Goal: Task Accomplishment & Management: Use online tool/utility

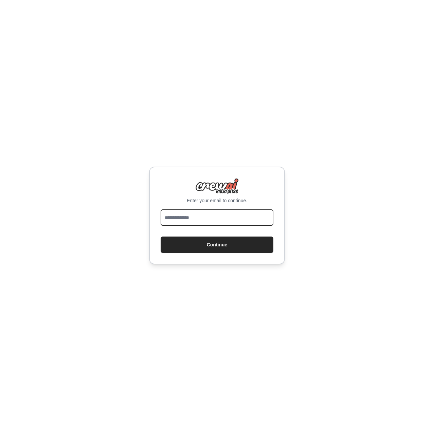
click at [236, 217] on input "email" at bounding box center [216, 217] width 113 height 16
type input "**********"
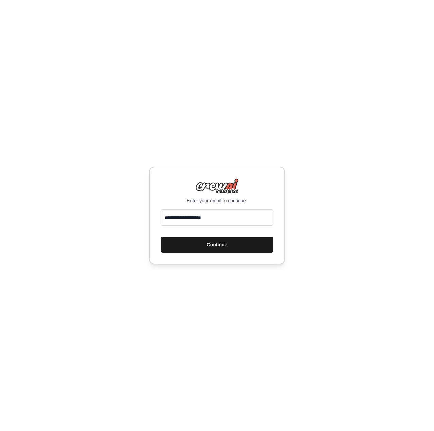
click at [223, 245] on button "Continue" at bounding box center [216, 244] width 113 height 16
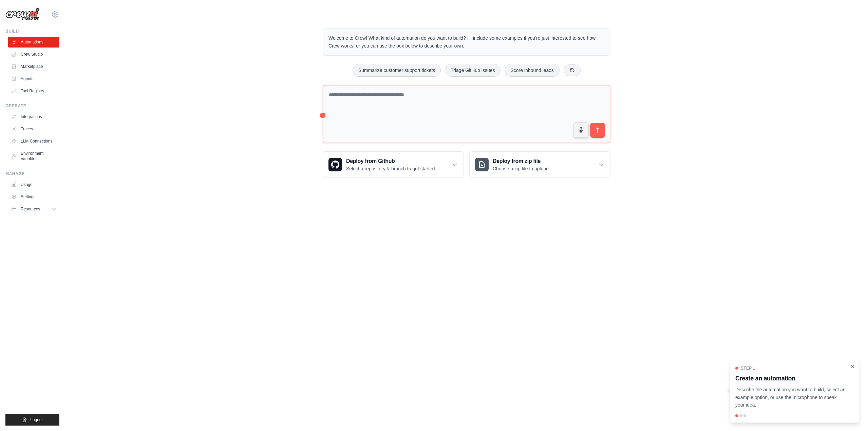
click at [433, 366] on icon "Close walkthrough" at bounding box center [852, 366] width 3 height 3
click at [52, 209] on icon at bounding box center [54, 208] width 5 height 5
click at [53, 209] on icon at bounding box center [54, 208] width 5 height 5
click at [35, 56] on link "Crew Studio" at bounding box center [34, 54] width 51 height 11
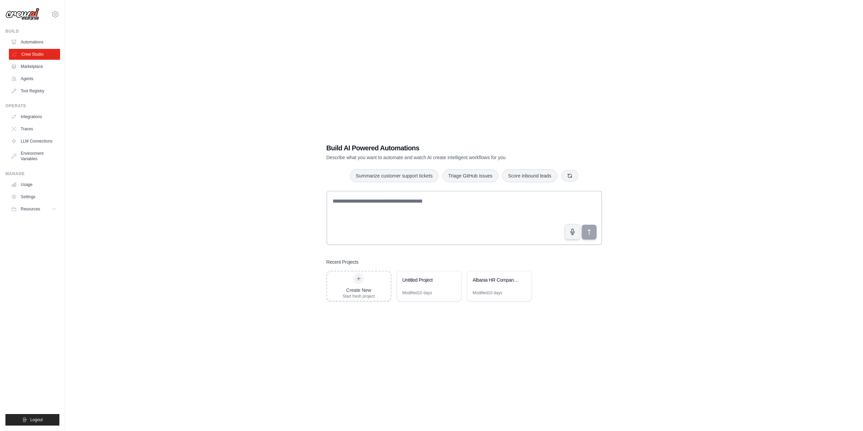
click at [28, 54] on link "Crew Studio" at bounding box center [34, 54] width 51 height 11
click at [55, 14] on icon at bounding box center [55, 14] width 2 height 2
click at [34, 117] on link "Integrations" at bounding box center [34, 116] width 51 height 11
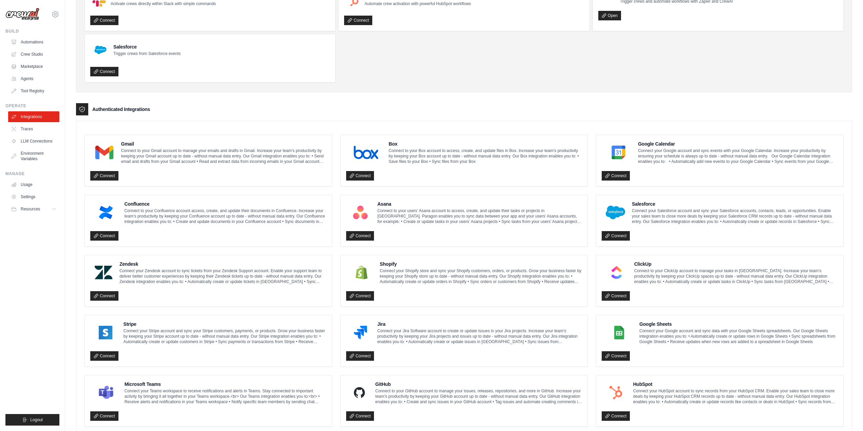
scroll to position [102, 0]
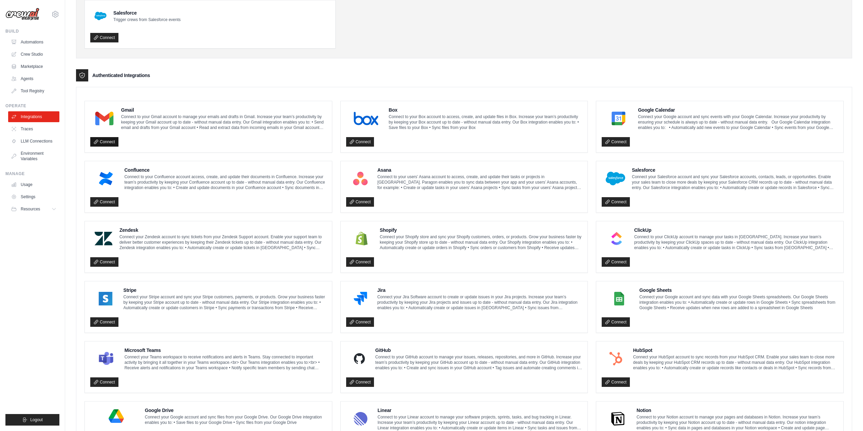
click at [107, 140] on link "Connect" at bounding box center [104, 141] width 28 height 9
